Goal: Navigation & Orientation: Find specific page/section

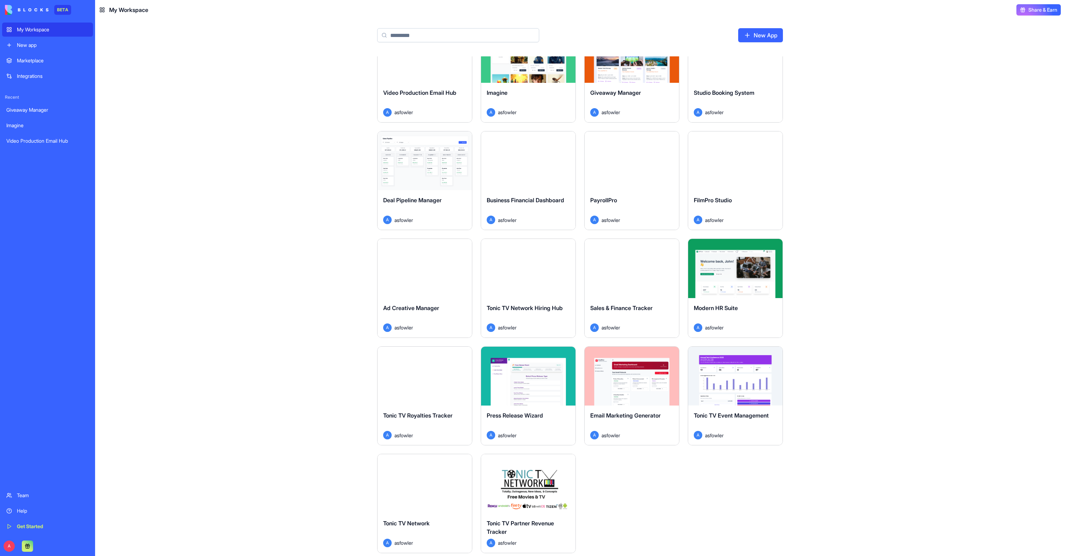
scroll to position [35, 0]
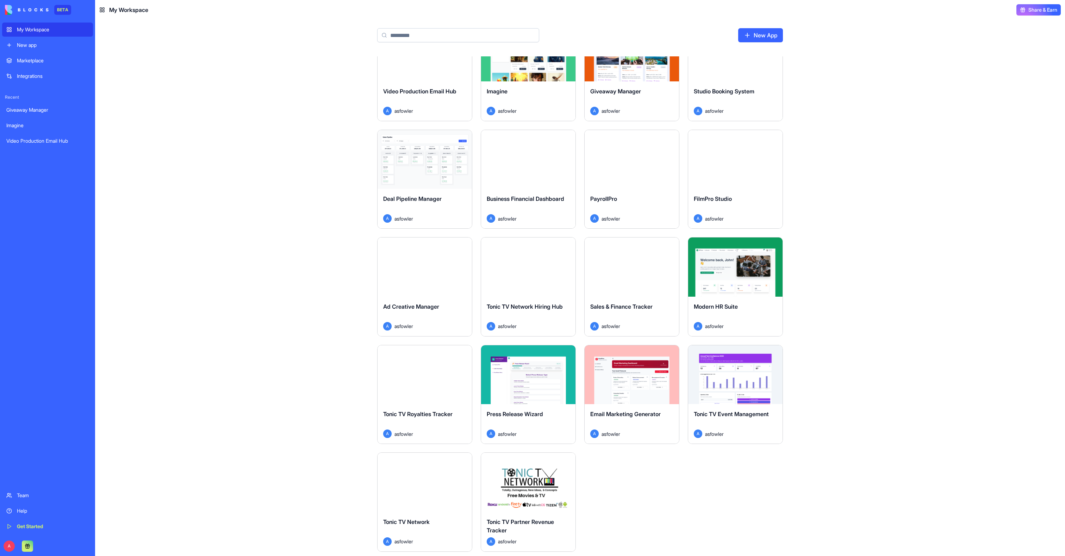
click at [450, 278] on div "Launch" at bounding box center [425, 482] width 94 height 59
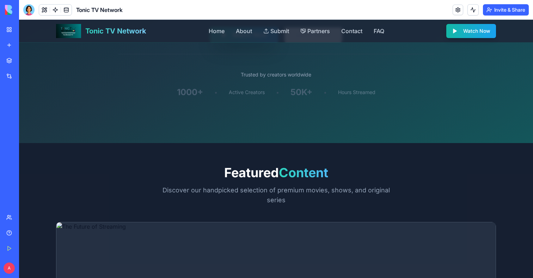
scroll to position [329, 0]
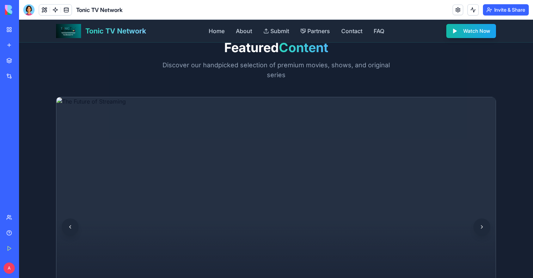
click at [10, 30] on link "My Workspace" at bounding box center [16, 30] width 28 height 14
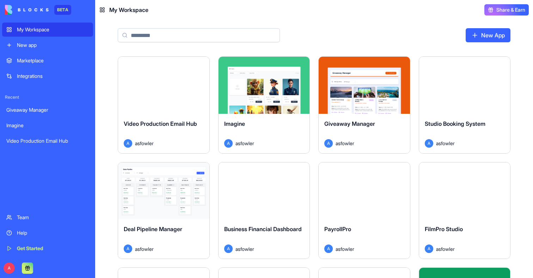
click at [160, 95] on div "Launch" at bounding box center [163, 85] width 91 height 57
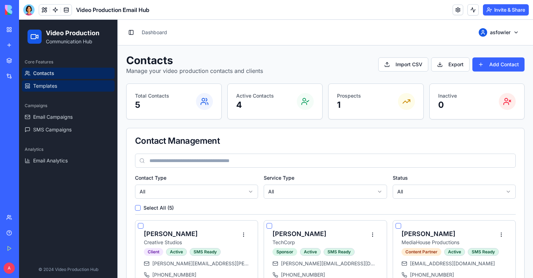
click at [76, 85] on link "Templates" at bounding box center [68, 85] width 93 height 11
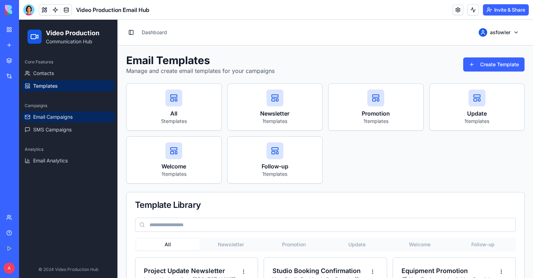
click at [57, 115] on span "Email Campaigns" at bounding box center [52, 116] width 39 height 7
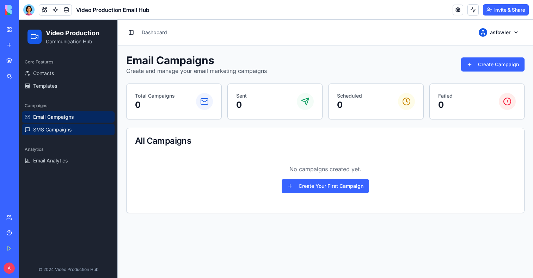
click at [54, 130] on span "SMS Campaigns" at bounding box center [52, 129] width 38 height 7
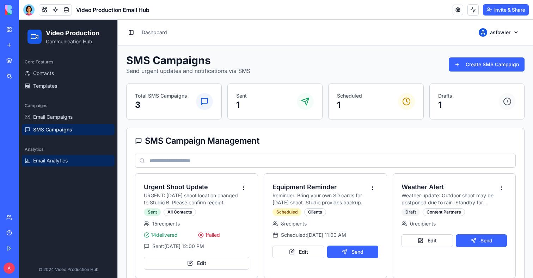
click at [43, 159] on span "Email Analytics" at bounding box center [50, 160] width 35 height 7
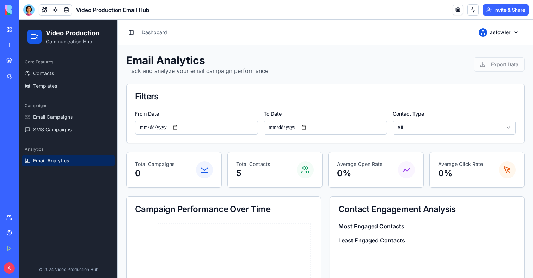
click at [10, 27] on link "My Workspace" at bounding box center [16, 30] width 28 height 14
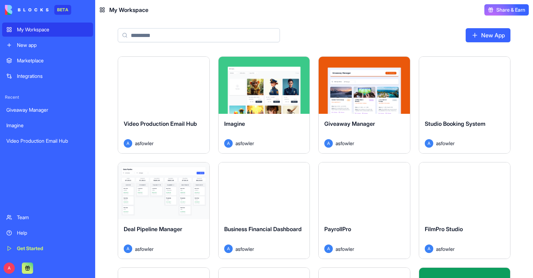
click at [353, 129] on div "Giveaway Manager" at bounding box center [364, 129] width 80 height 20
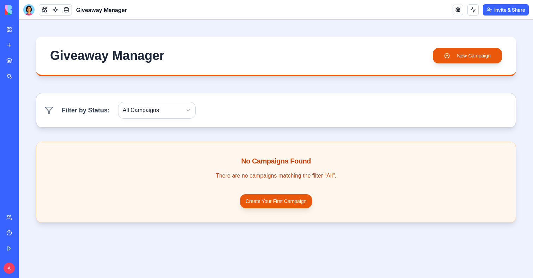
click at [14, 25] on link "My Workspace" at bounding box center [16, 30] width 28 height 14
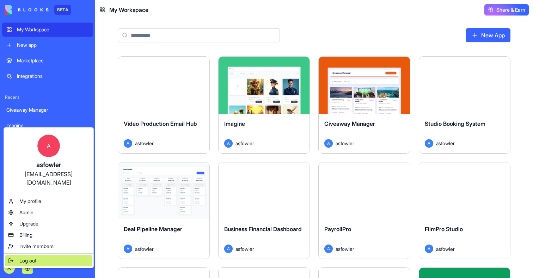
click at [32, 257] on span "Log out" at bounding box center [27, 260] width 17 height 7
